Goal: Transaction & Acquisition: Obtain resource

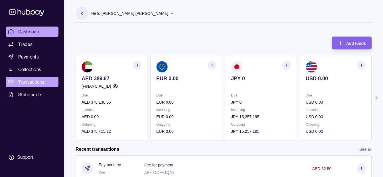
click at [48, 84] on link "Transactions" at bounding box center [32, 82] width 53 height 10
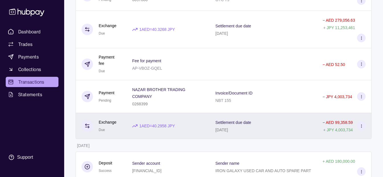
scroll to position [143, 0]
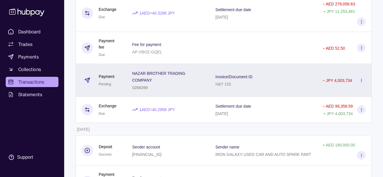
click at [184, 73] on p "NAZAR BROTHER TRADING COMPANY" at bounding box center [158, 76] width 53 height 11
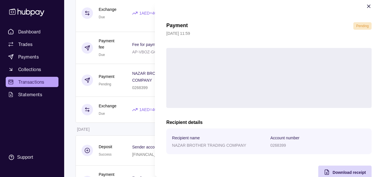
scroll to position [21, 0]
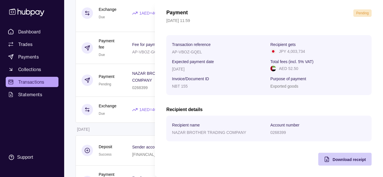
click at [334, 158] on span "Download receipt" at bounding box center [348, 159] width 33 height 5
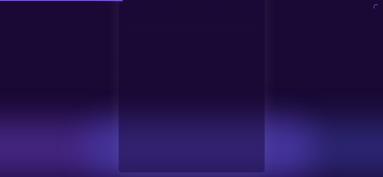
type input "**********"
